Goal: Navigation & Orientation: Find specific page/section

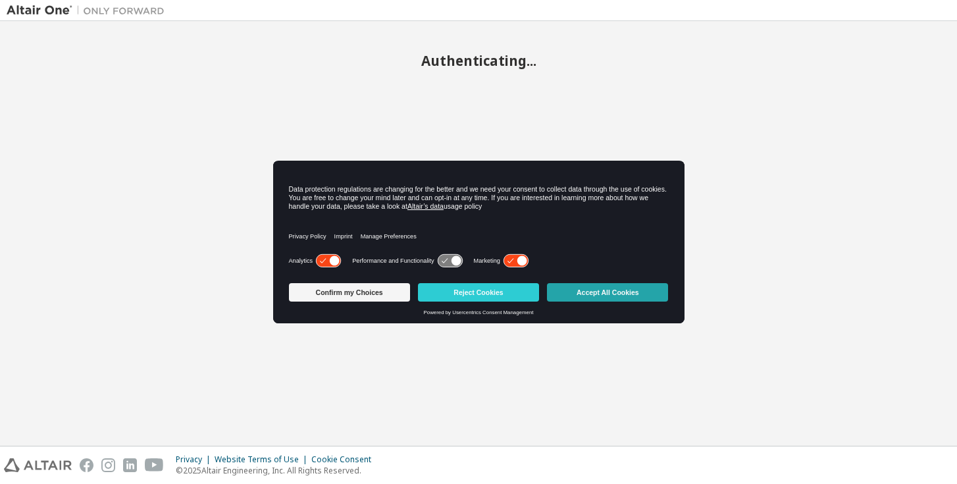
click at [582, 293] on button "Accept All Cookies" at bounding box center [607, 292] width 121 height 18
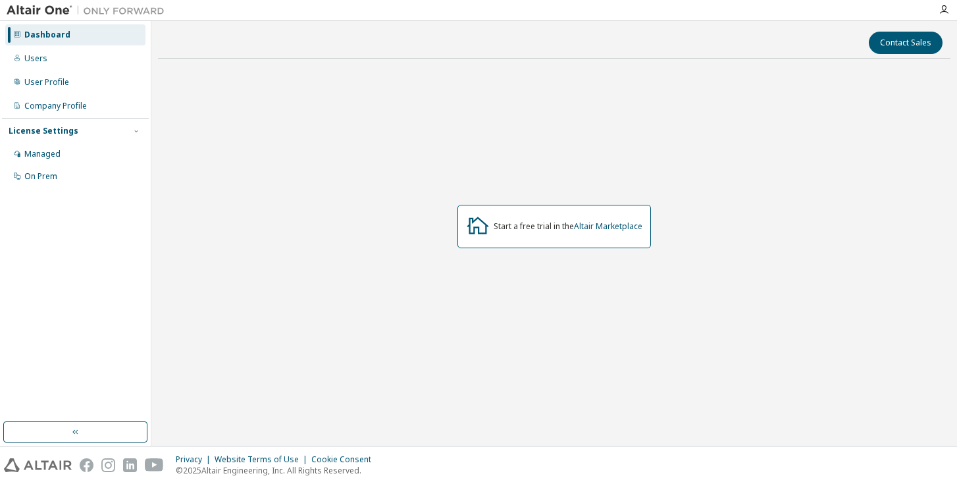
click at [495, 228] on div "Start a free trial in the Altair Marketplace" at bounding box center [567, 226] width 149 height 11
click at [70, 61] on div "Users" at bounding box center [75, 58] width 140 height 21
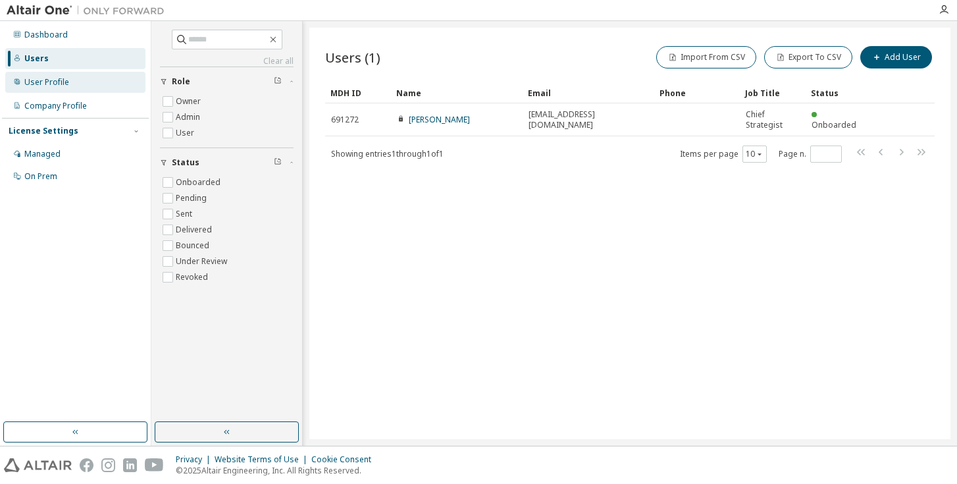
click at [66, 84] on div "User Profile" at bounding box center [46, 82] width 45 height 11
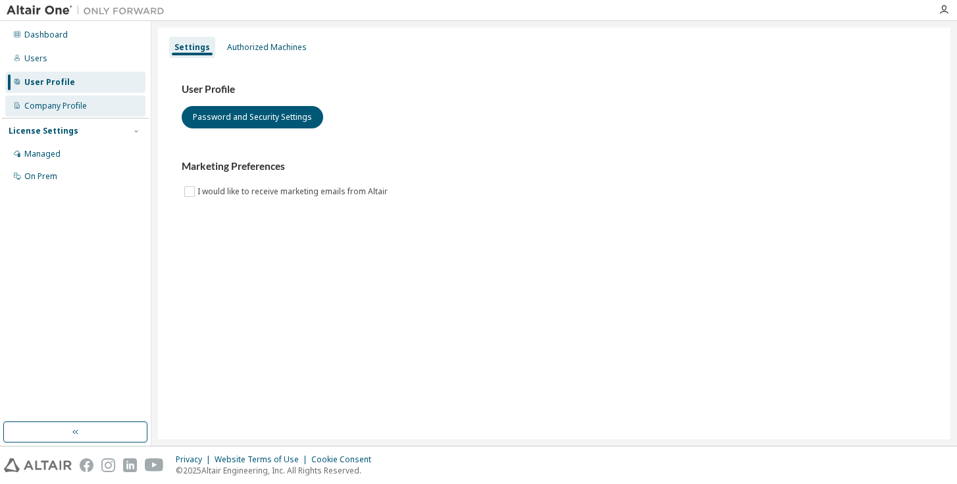
click at [63, 106] on div "Company Profile" at bounding box center [55, 106] width 62 height 11
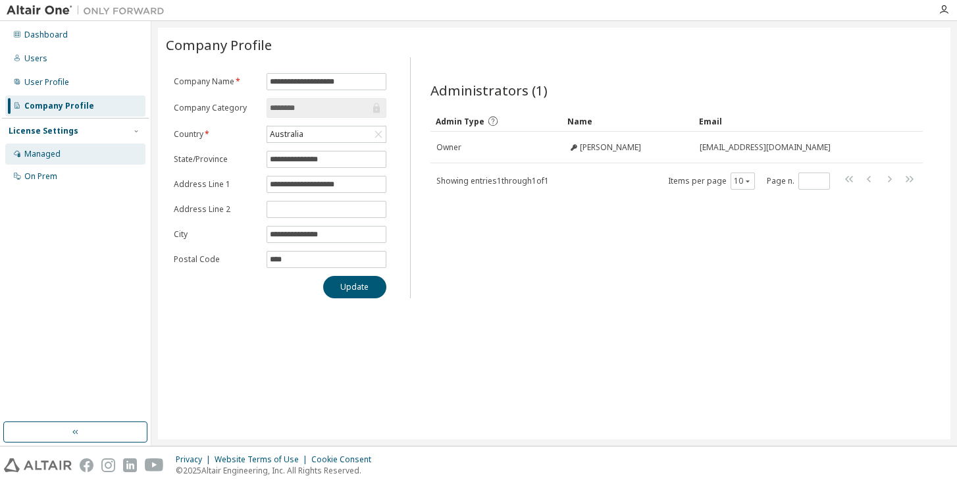
click at [124, 154] on div "Managed" at bounding box center [75, 153] width 140 height 21
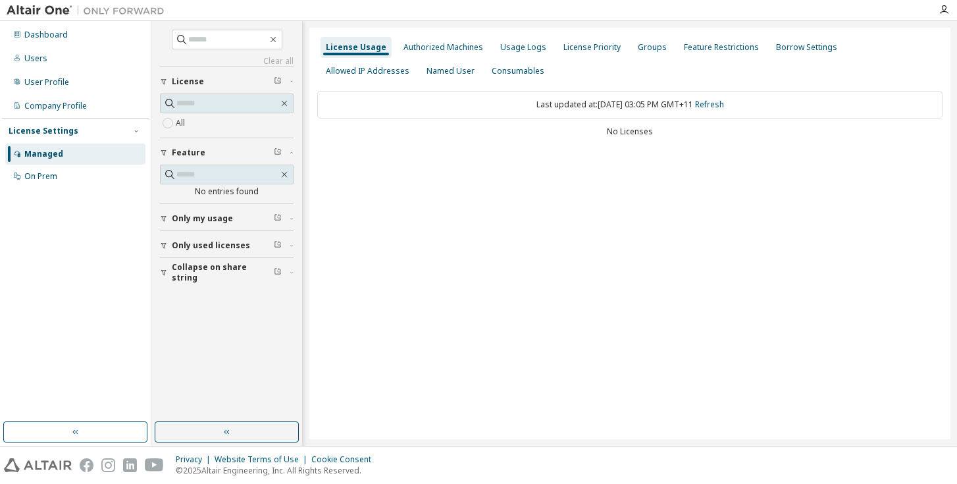
click at [178, 217] on span "Only my usage" at bounding box center [202, 218] width 61 height 11
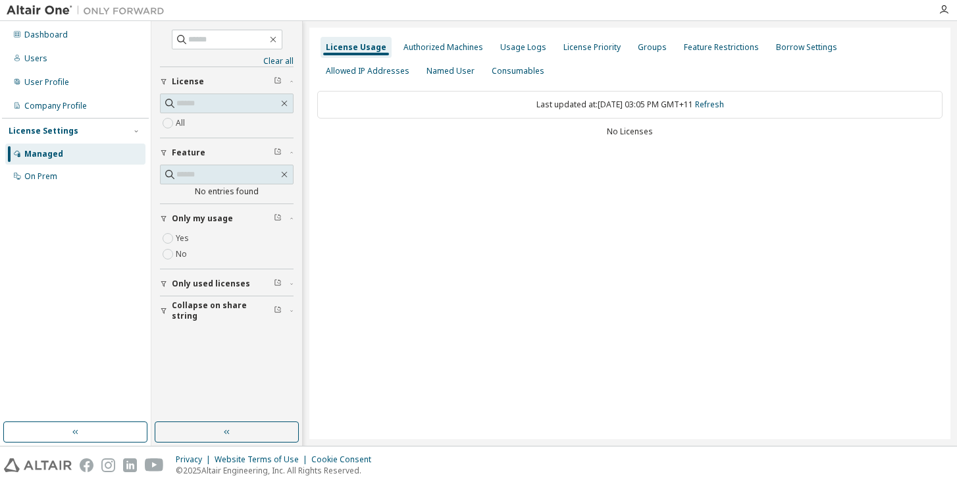
click at [59, 46] on div "Dashboard Users User Profile Company Profile License Settings Managed On Prem" at bounding box center [75, 105] width 147 height 165
click at [59, 42] on div "Dashboard" at bounding box center [75, 34] width 140 height 21
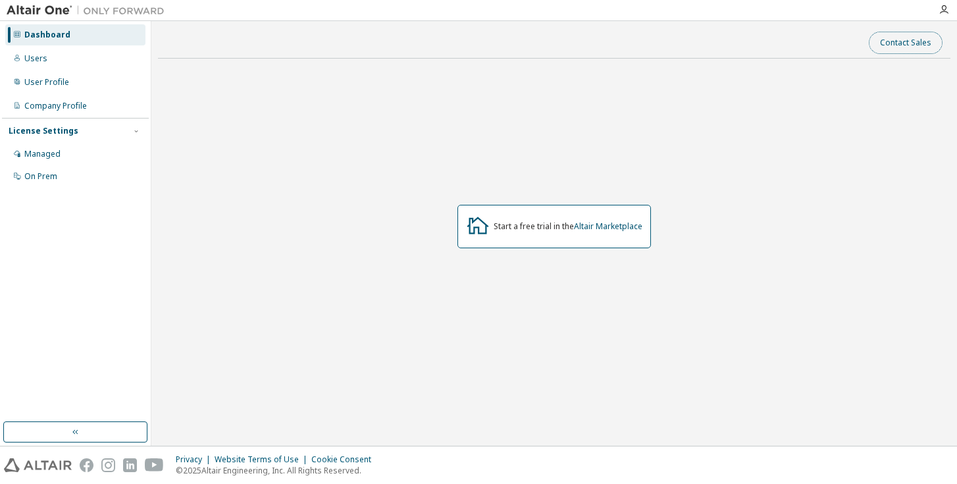
click at [922, 44] on button "Contact Sales" at bounding box center [905, 43] width 74 height 22
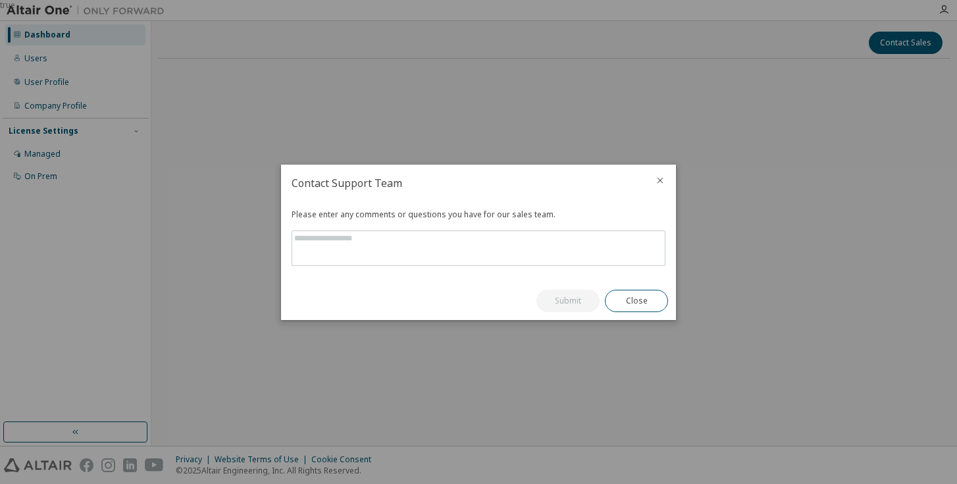
click at [659, 179] on icon "close" at bounding box center [660, 180] width 6 height 6
